Goal: Task Accomplishment & Management: Complete application form

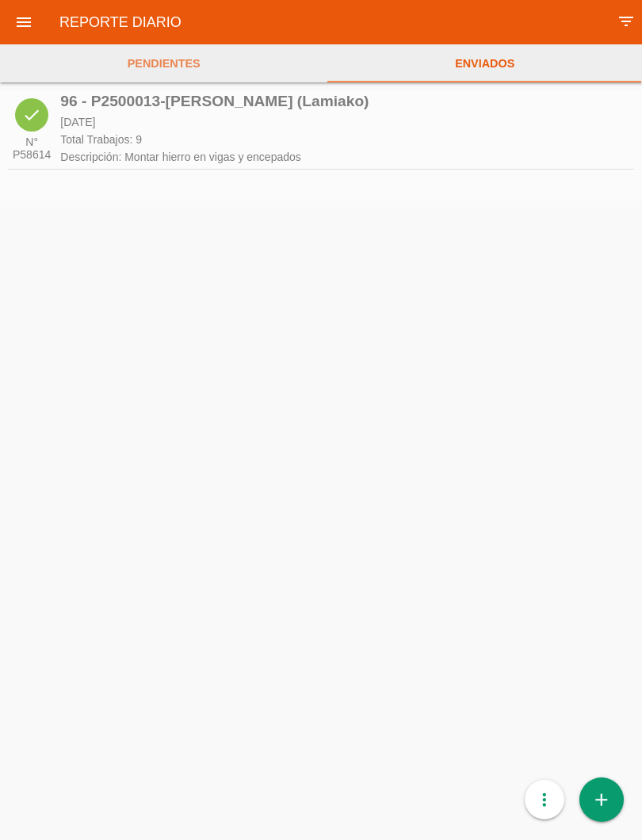
click at [176, 73] on link "PENDIENTES" at bounding box center [163, 63] width 327 height 38
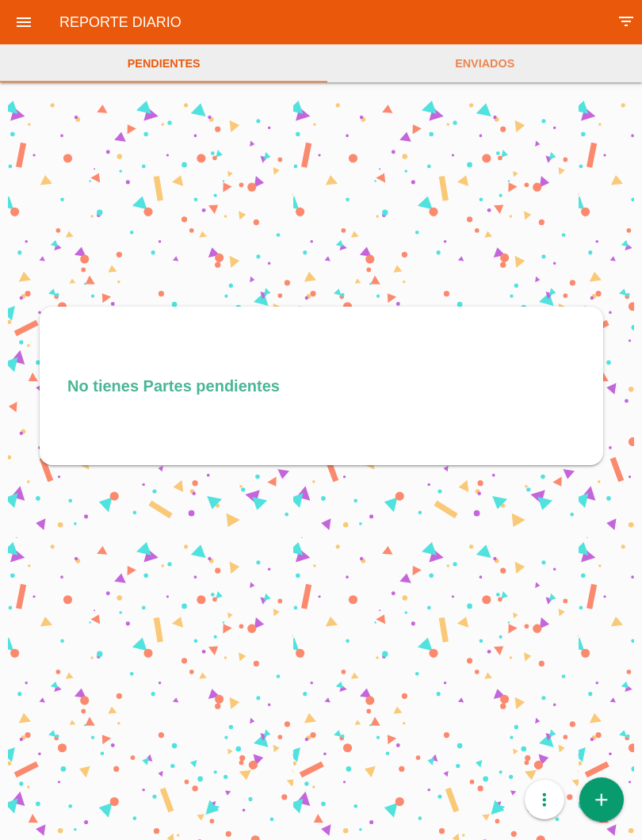
click at [608, 794] on icon "add" at bounding box center [601, 800] width 21 height 44
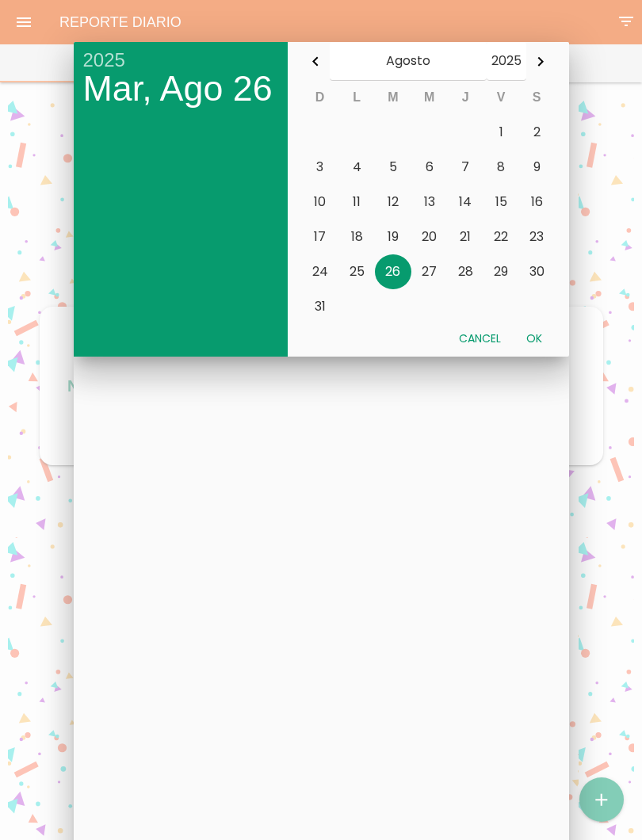
click at [538, 337] on button "Ok" at bounding box center [534, 338] width 41 height 29
type input "[DATE]"
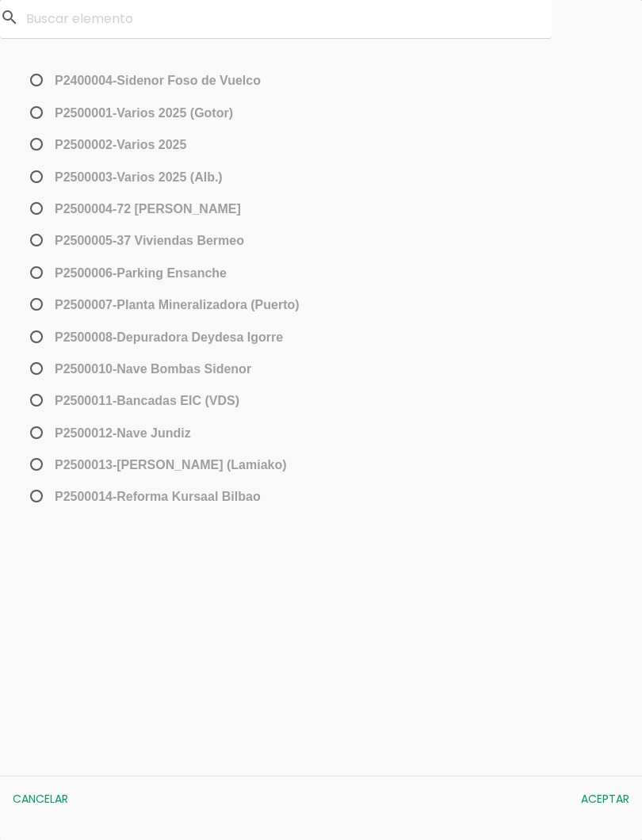
click at [30, 466] on span "P2500013-[PERSON_NAME] (Lamiako)" at bounding box center [157, 465] width 260 height 20
click at [30, 466] on input "P2500013-[PERSON_NAME] (Lamiako)" at bounding box center [32, 470] width 10 height 25
radio input "true"
click at [610, 803] on button "Aceptar" at bounding box center [605, 799] width 64 height 29
select select "96"
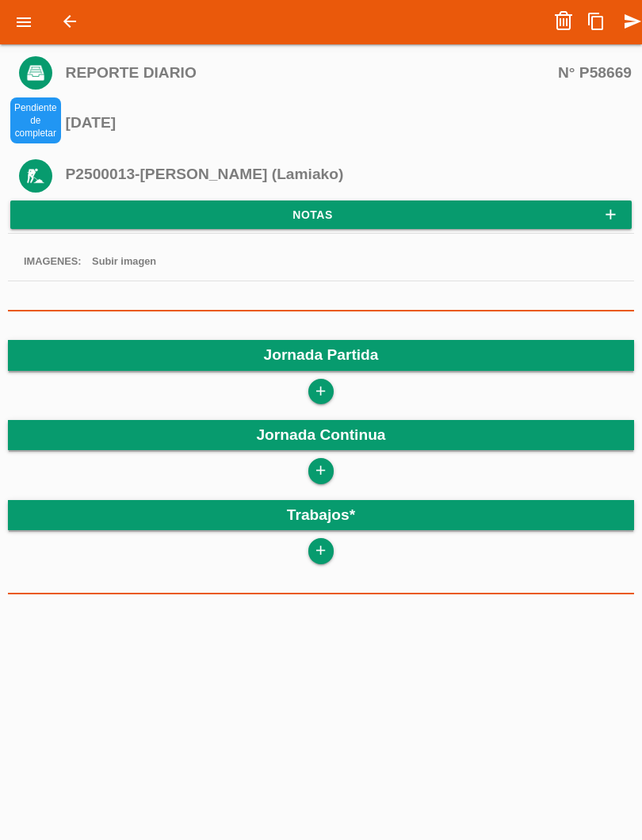
click at [333, 396] on link "add" at bounding box center [320, 391] width 25 height 25
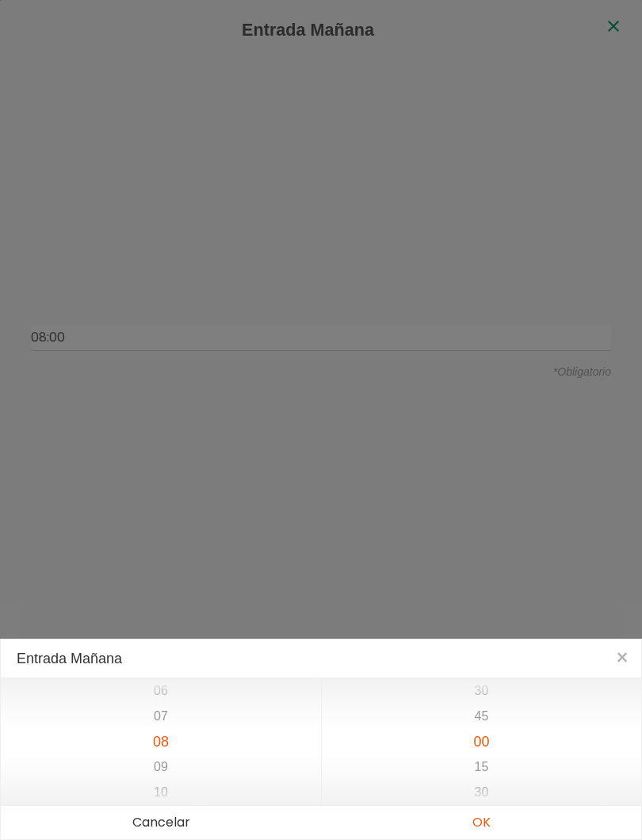
click at [490, 825] on button "OK" at bounding box center [481, 822] width 320 height 33
click at [494, 822] on button "OK" at bounding box center [481, 822] width 320 height 33
click at [481, 828] on button "OK" at bounding box center [481, 822] width 320 height 33
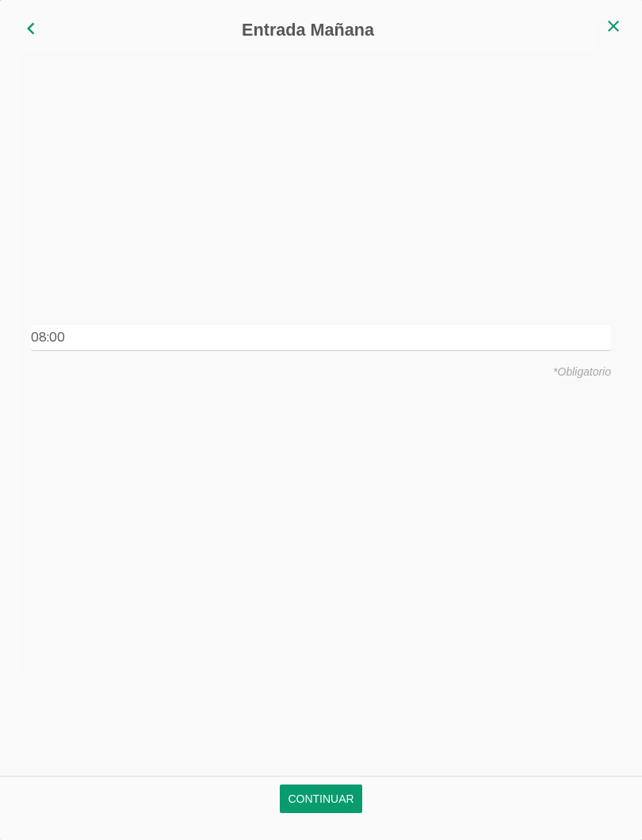
type input "08:00"
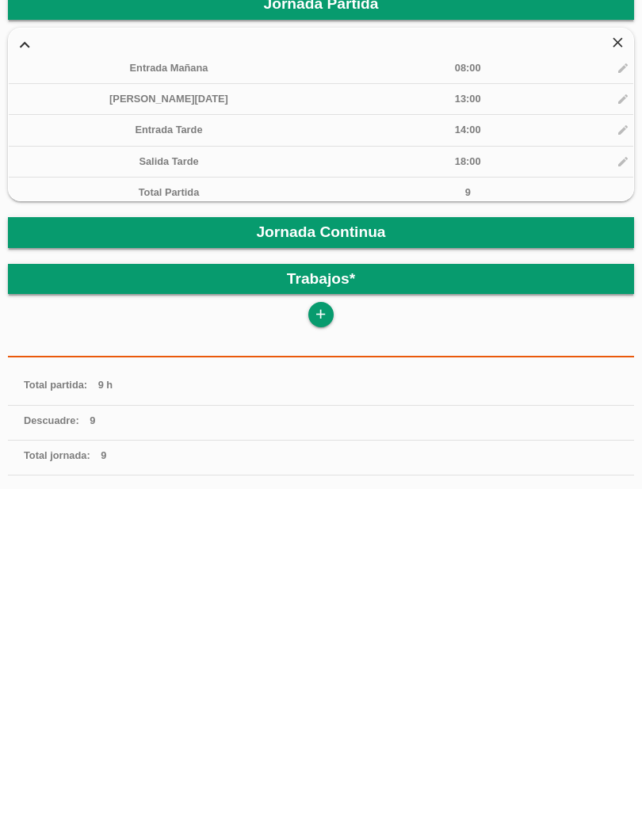
scroll to position [274, 0]
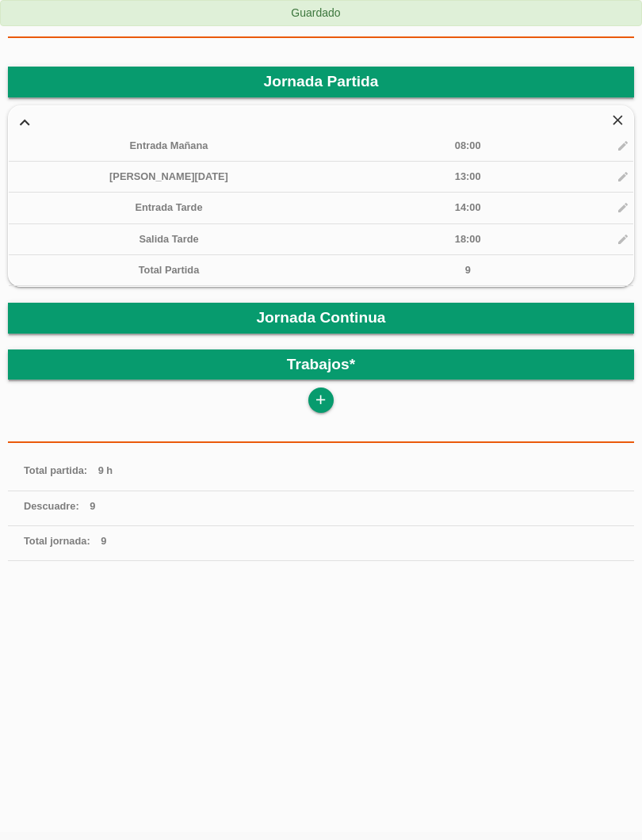
click at [316, 403] on icon "add" at bounding box center [320, 400] width 15 height 25
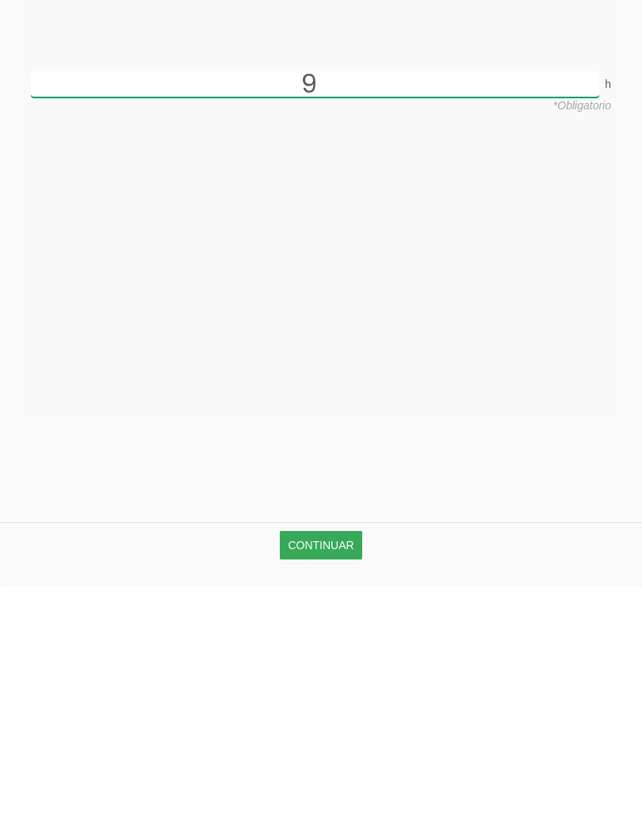
type input "9"
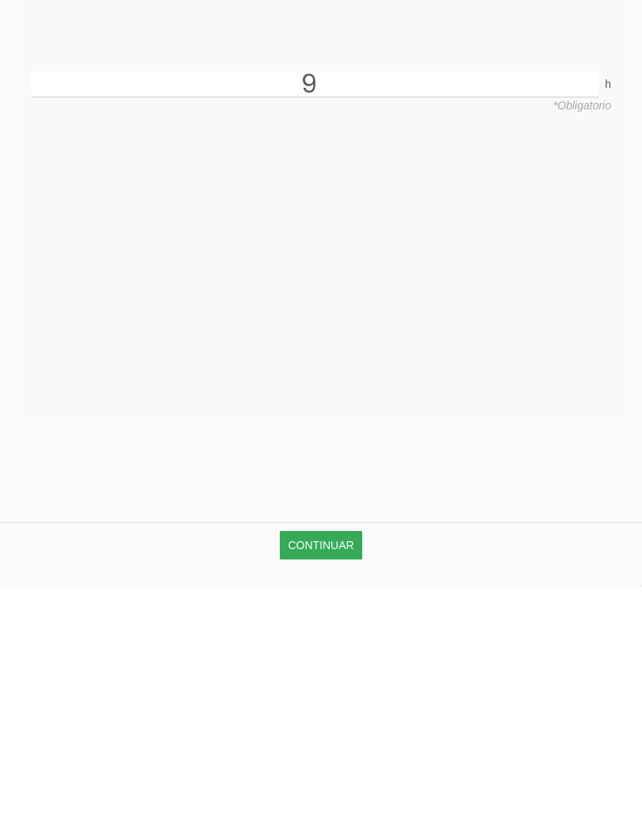
click at [335, 785] on link "Continuar" at bounding box center [321, 799] width 82 height 29
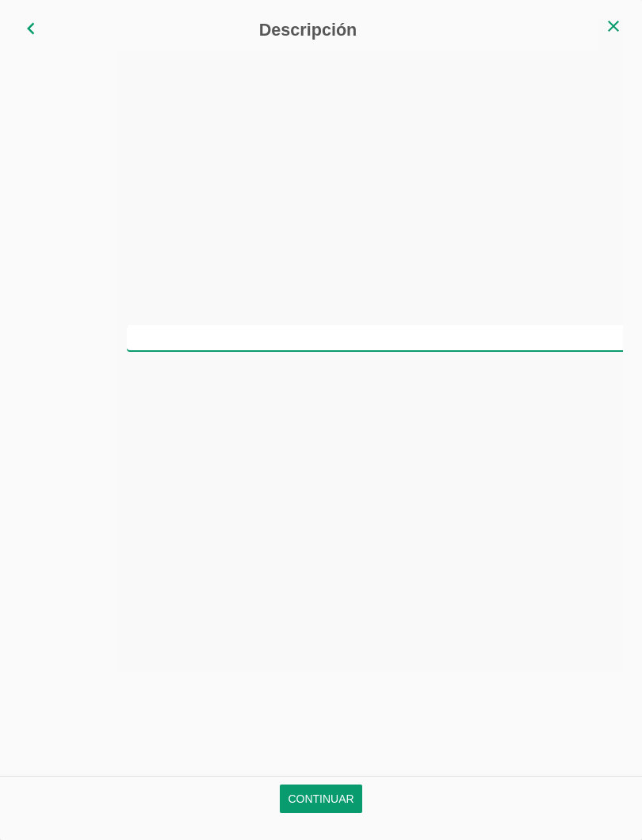
scroll to position [0, 0]
click at [345, 341] on input "text" at bounding box center [321, 338] width 580 height 26
type input "Montar hierro en cimentacion"
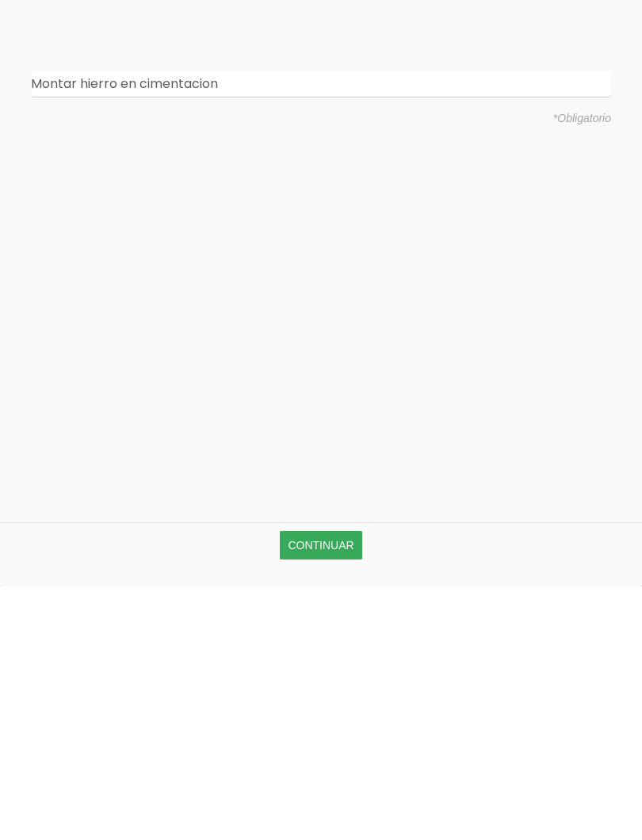
click at [351, 785] on link "Continuar" at bounding box center [321, 799] width 82 height 29
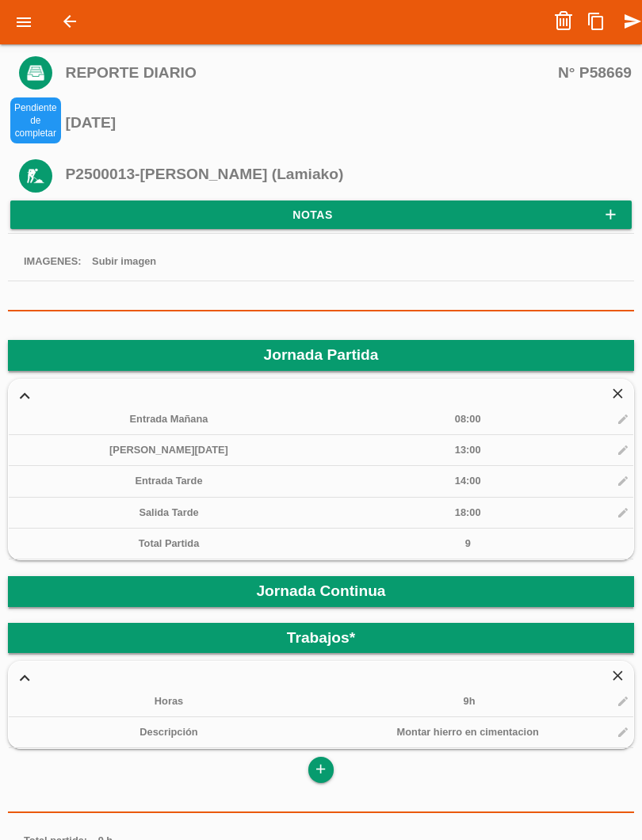
click at [629, 35] on icon "send" at bounding box center [632, 22] width 19 height 32
